Goal: Task Accomplishment & Management: Use online tool/utility

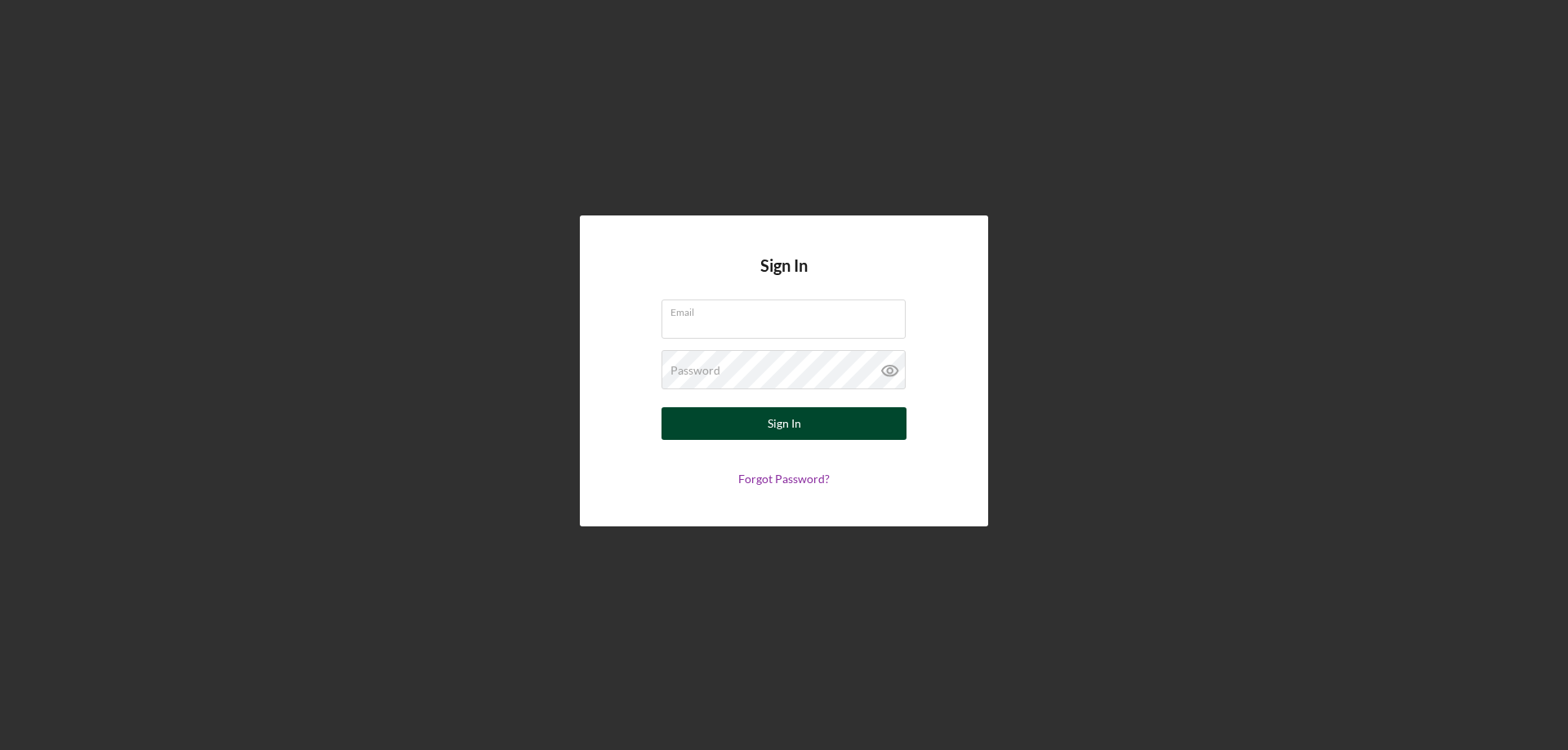
type input "[EMAIL_ADDRESS][DOMAIN_NAME]"
click at [788, 428] on div "Sign In" at bounding box center [784, 424] width 34 height 33
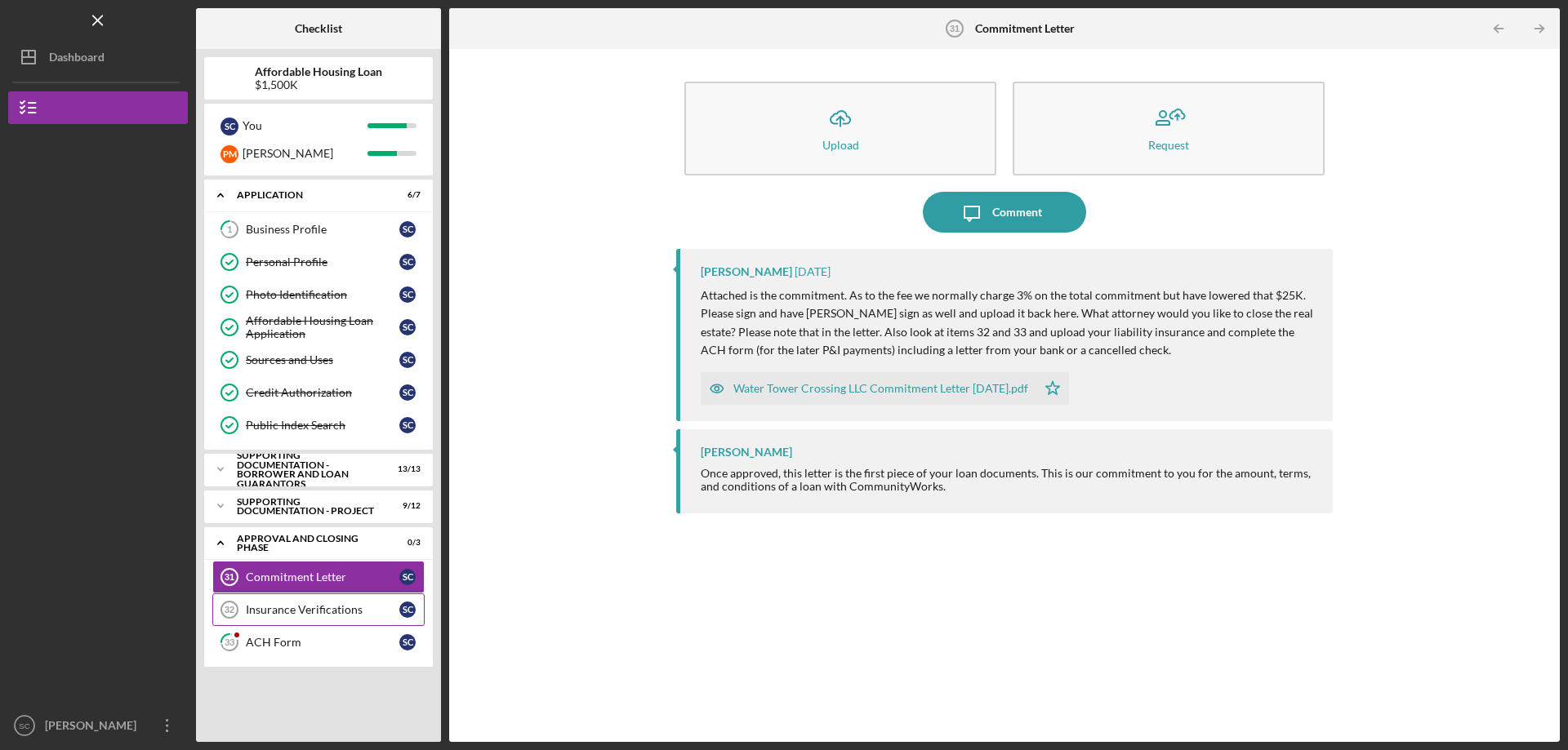
click at [230, 610] on tspan "32" at bounding box center [229, 609] width 9 height 9
